Goal: Check status

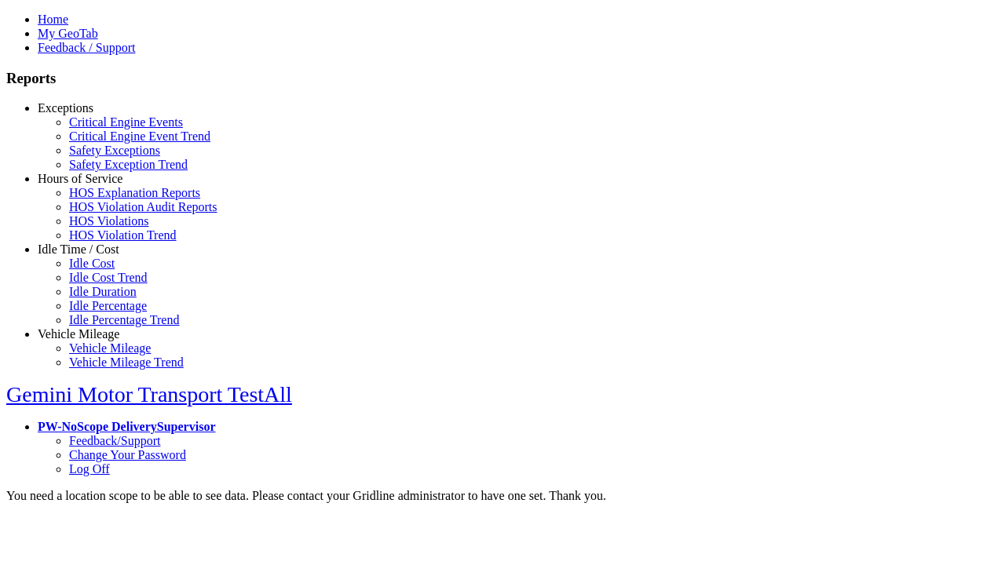
click at [90, 115] on link "Exceptions" at bounding box center [66, 107] width 56 height 13
click at [102, 129] on link "Critical Engine Events" at bounding box center [126, 121] width 114 height 13
select select "**"
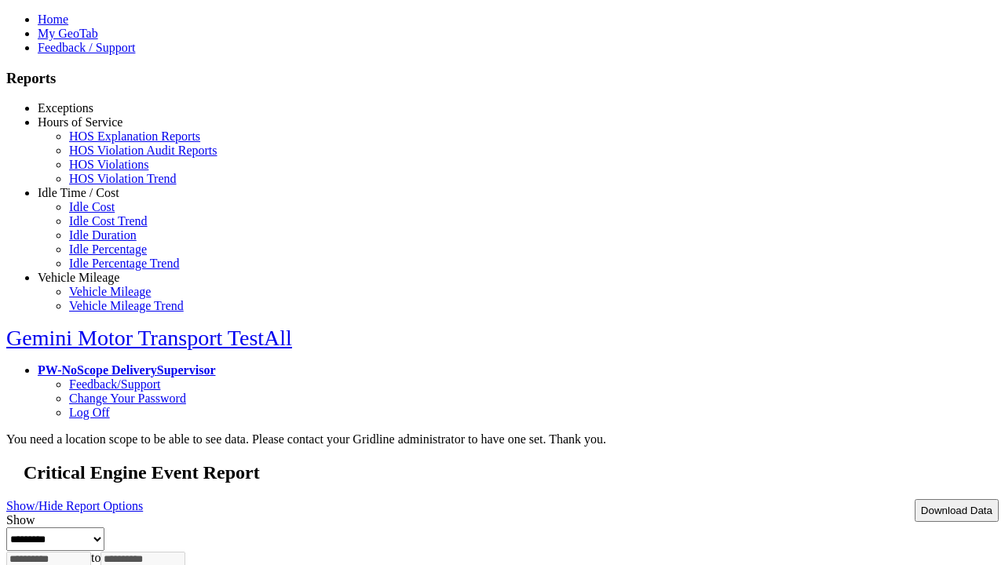
type input "*********"
